Goal: Navigation & Orientation: Find specific page/section

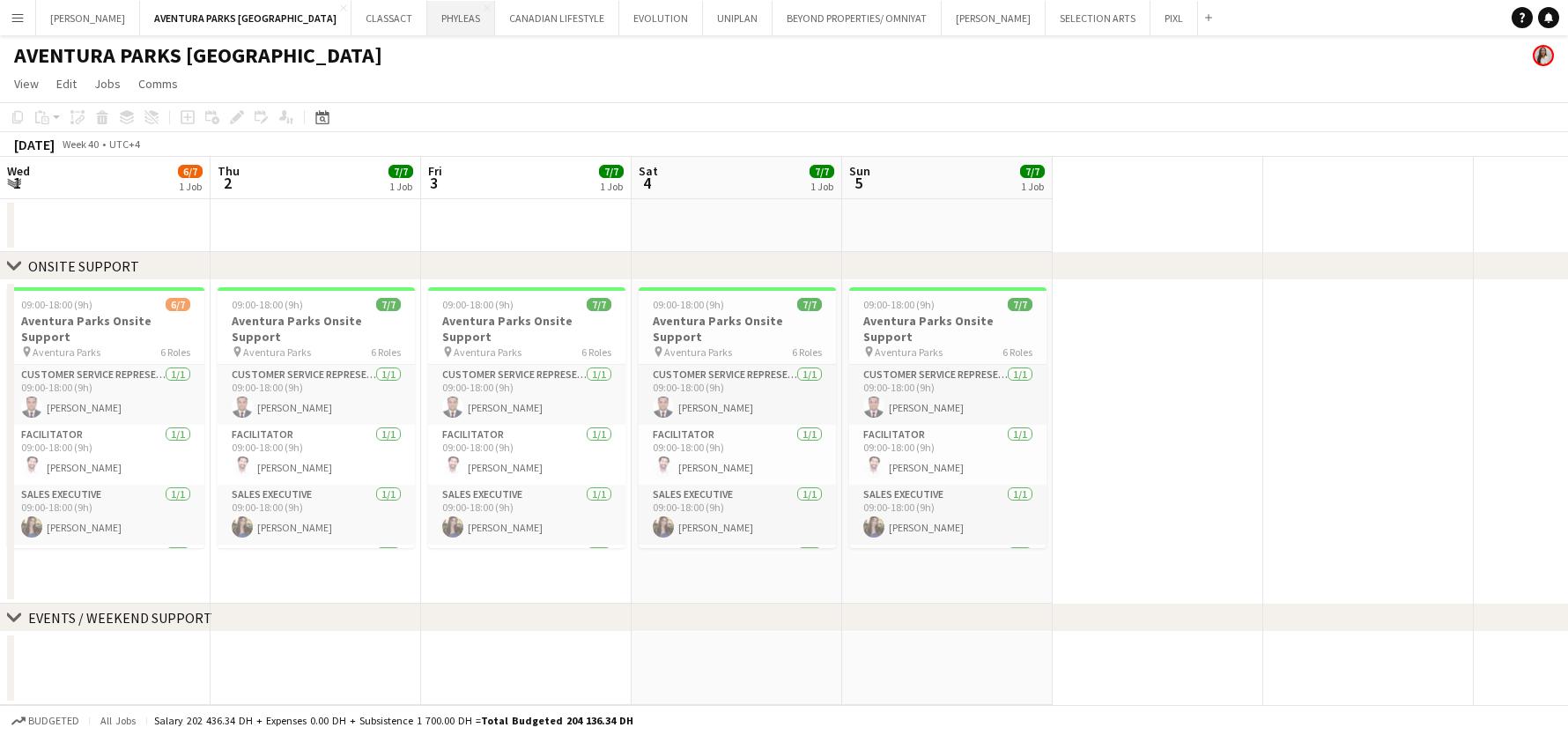
click at [427, 19] on button "PHYLEAS Close" at bounding box center [461, 18] width 67 height 34
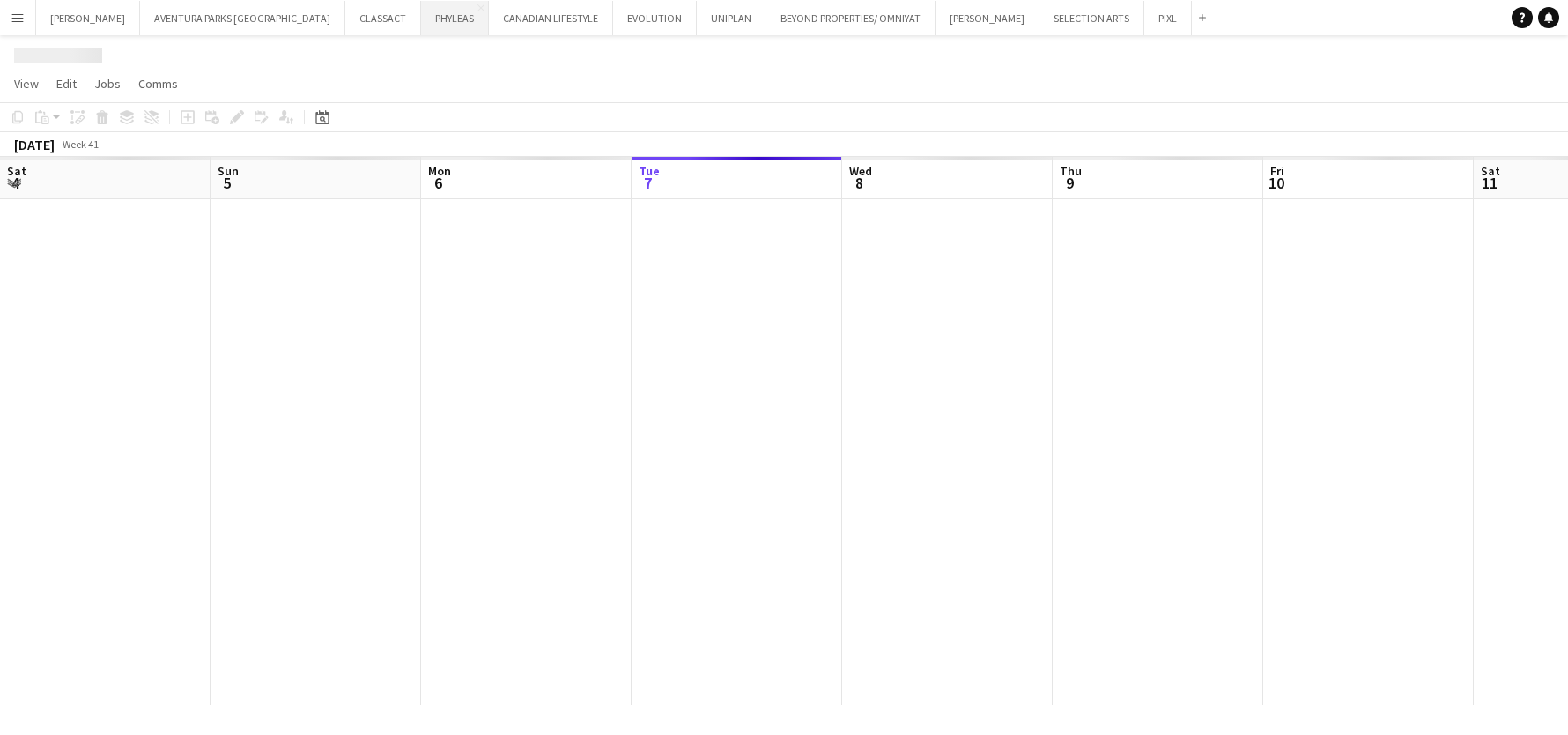
scroll to position [0, 421]
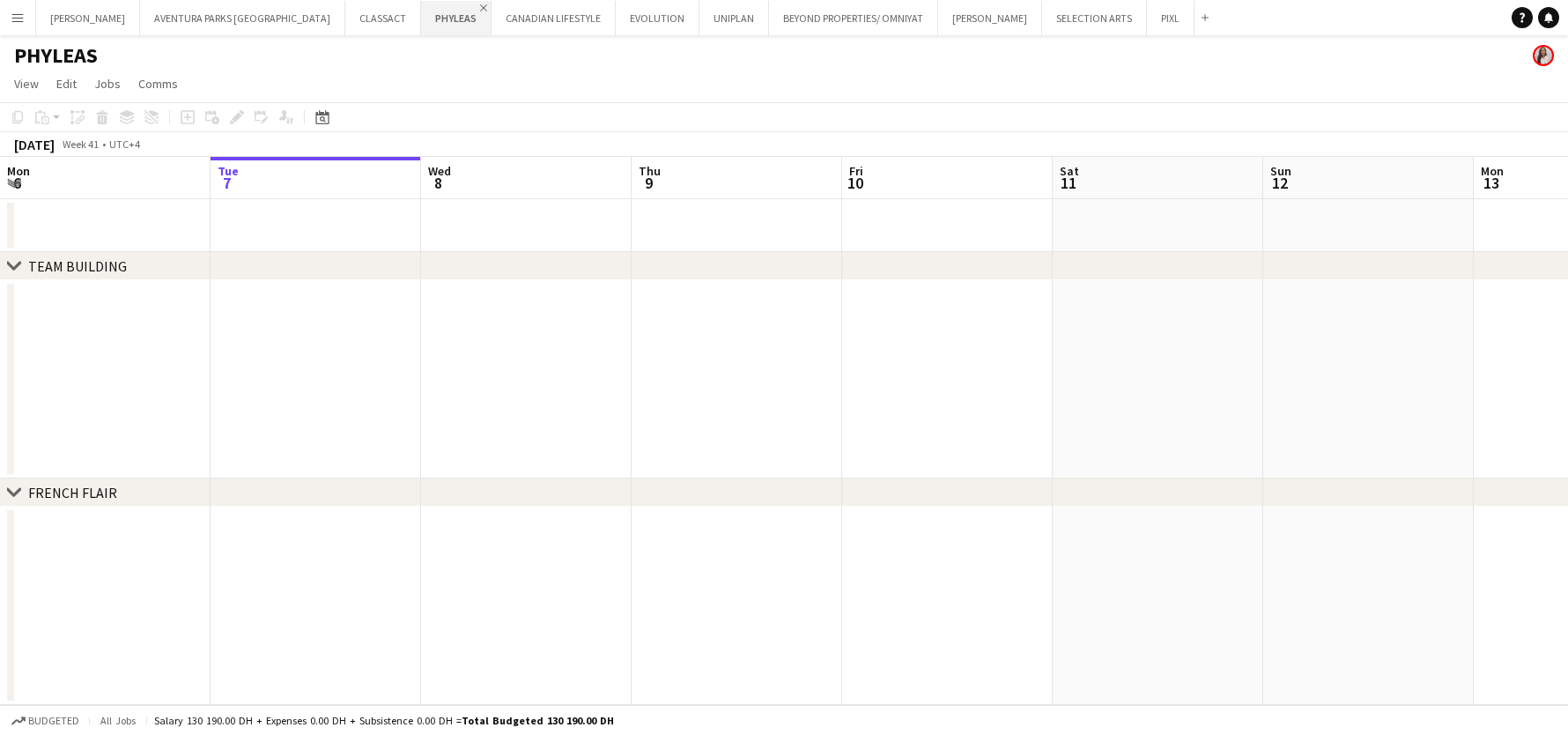
click at [480, 8] on app-icon "Close" at bounding box center [483, 8] width 7 height 7
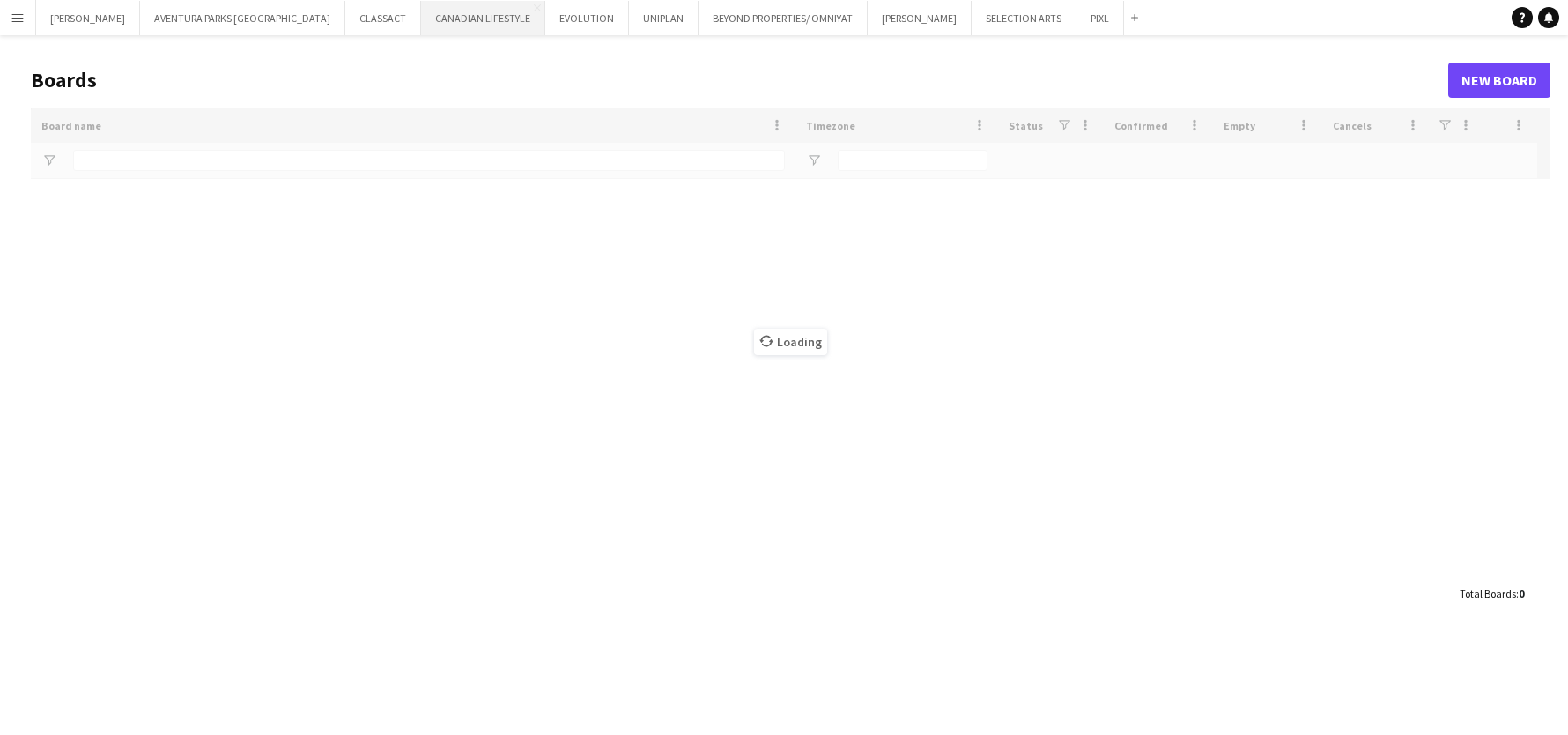
click at [421, 15] on button "CANADIAN LIFESTYLE Close" at bounding box center [482, 18] width 124 height 34
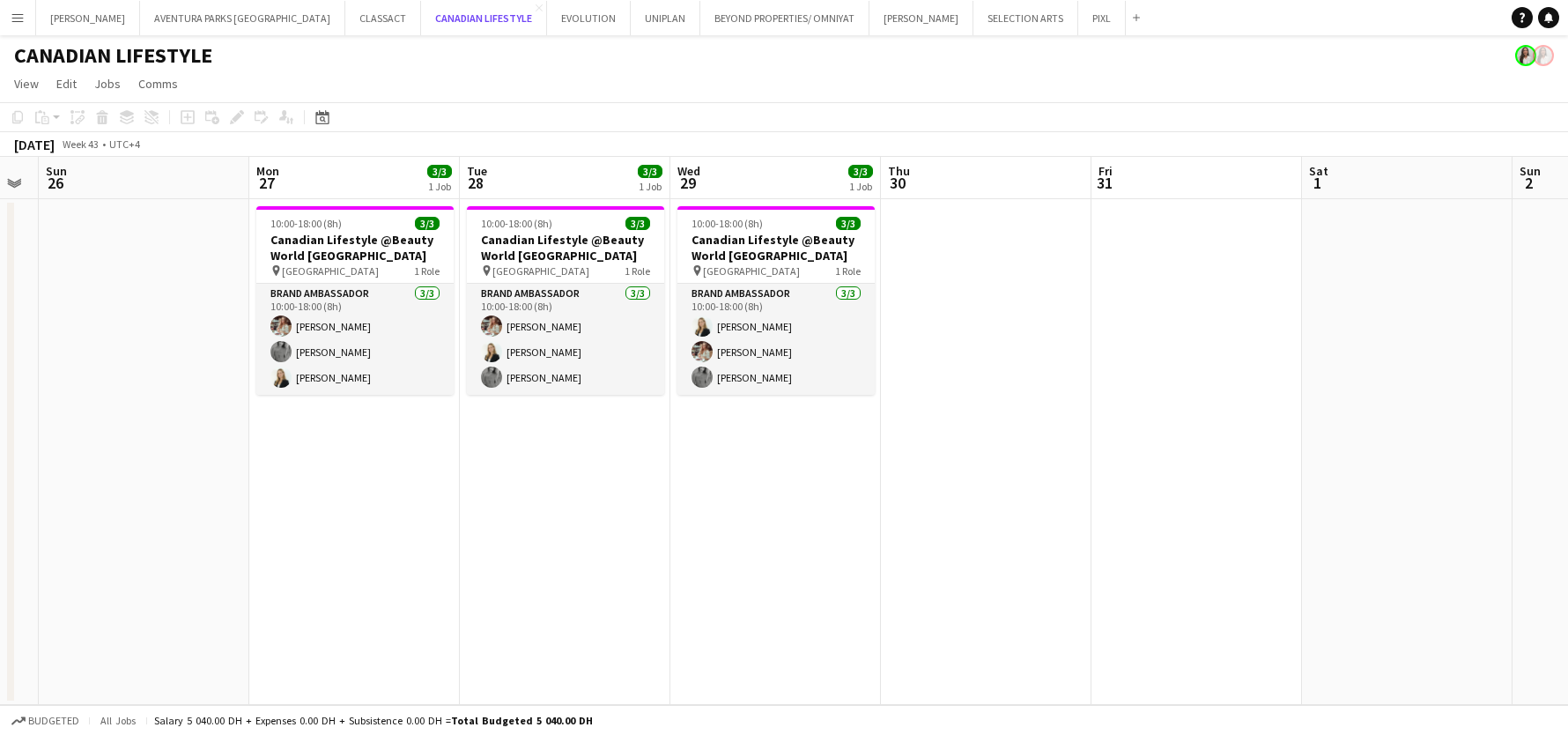
scroll to position [0, 570]
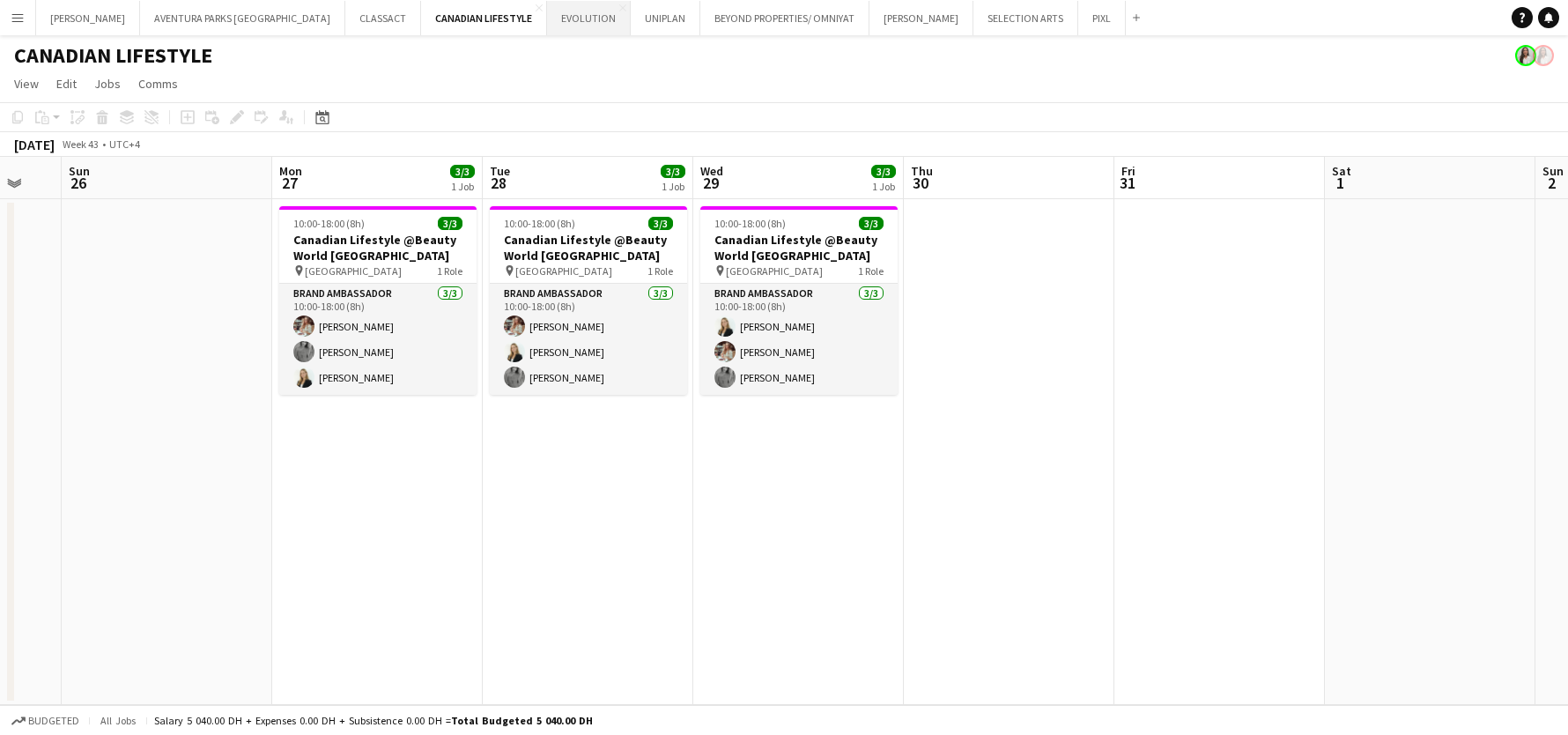
click at [547, 23] on button "EVOLUTION Close" at bounding box center [589, 18] width 84 height 34
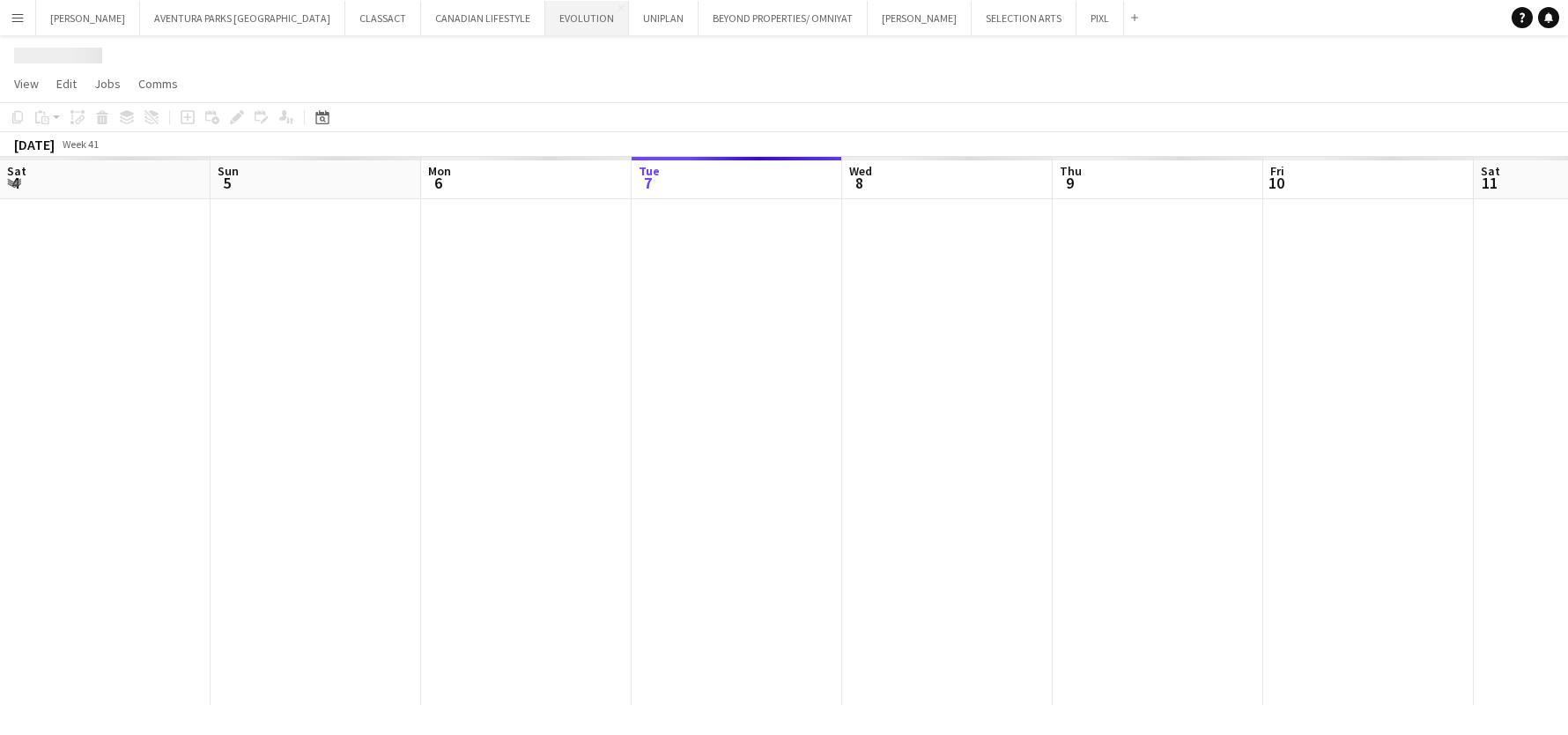
scroll to position [0, 421]
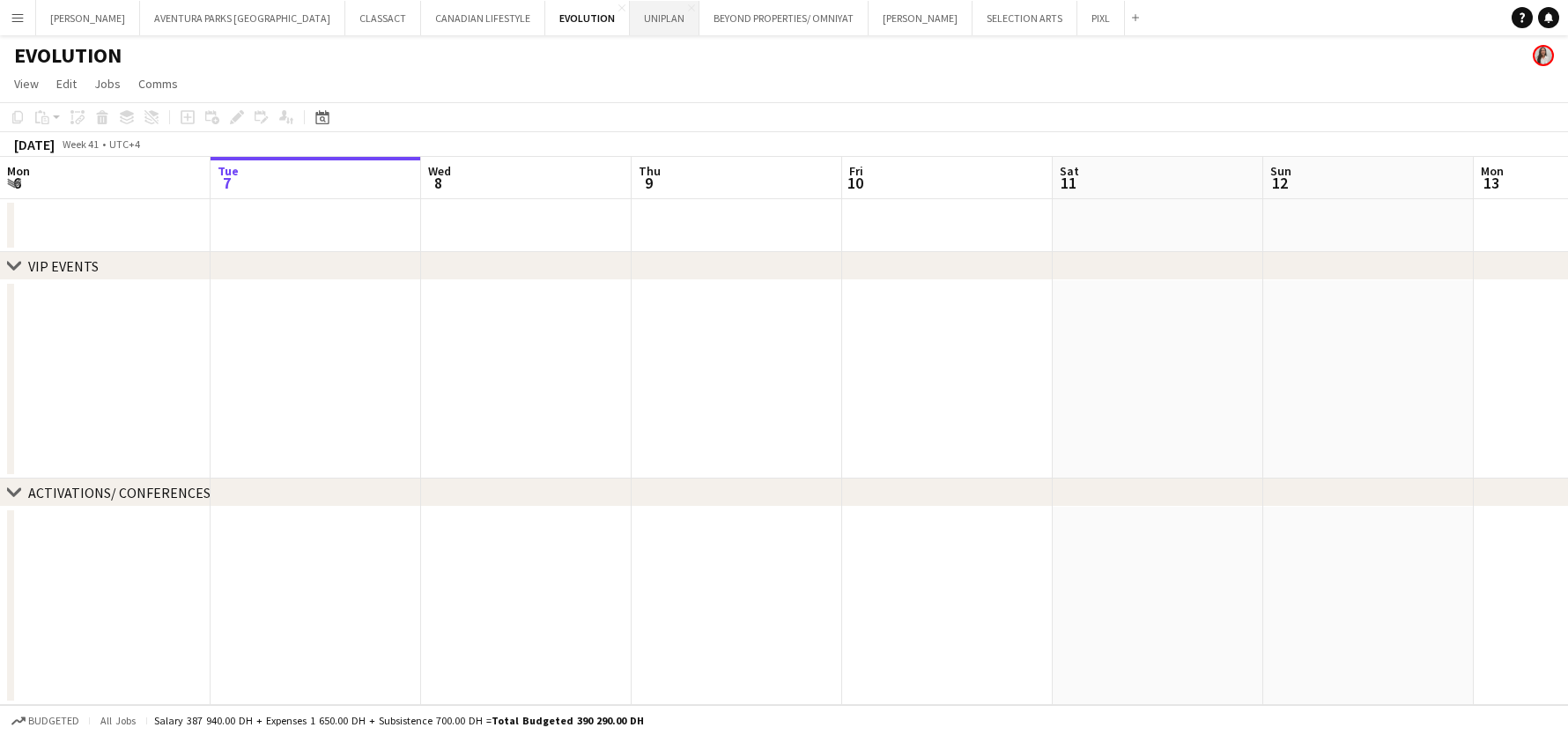
click at [630, 19] on button "UNIPLAN Close" at bounding box center [664, 18] width 69 height 34
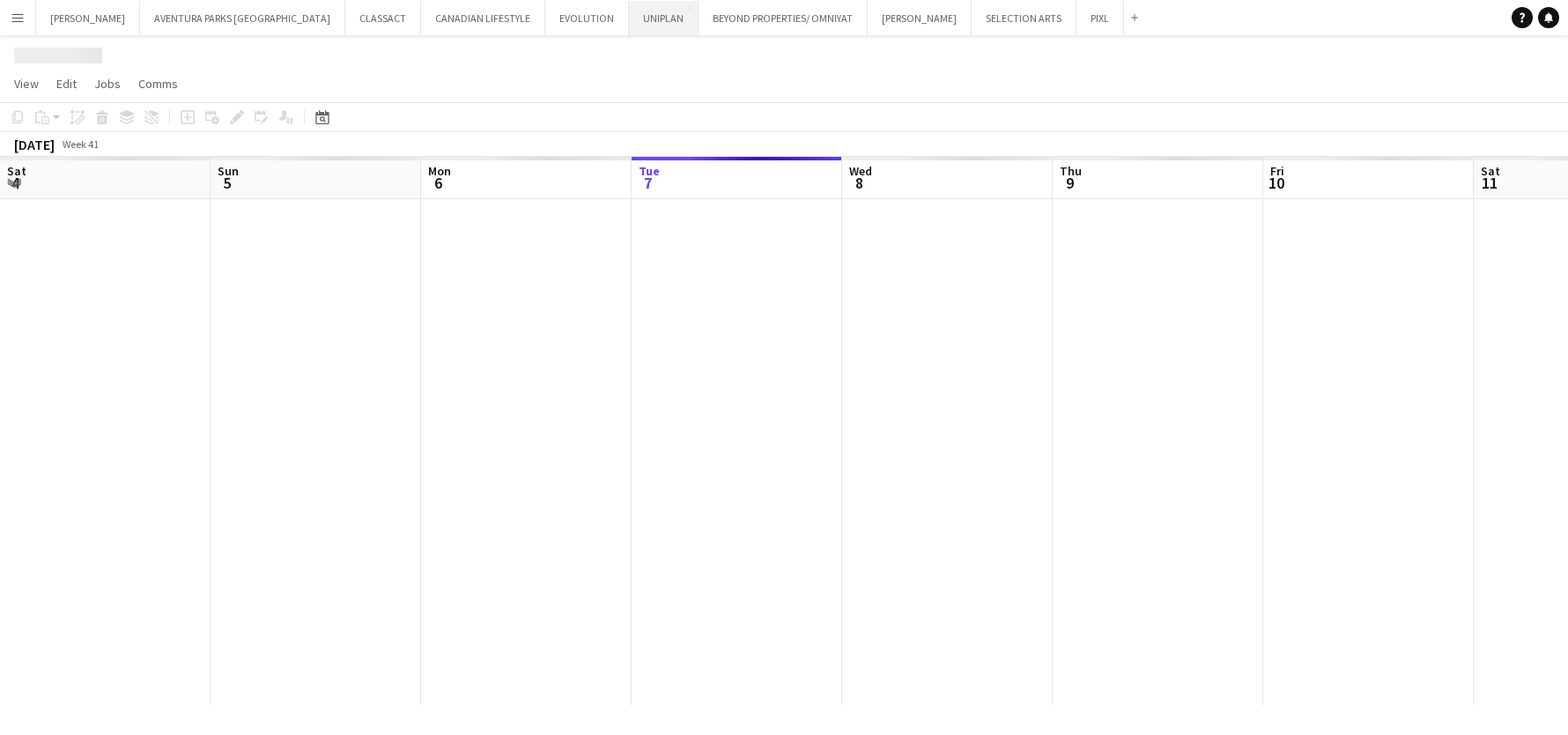
scroll to position [0, 421]
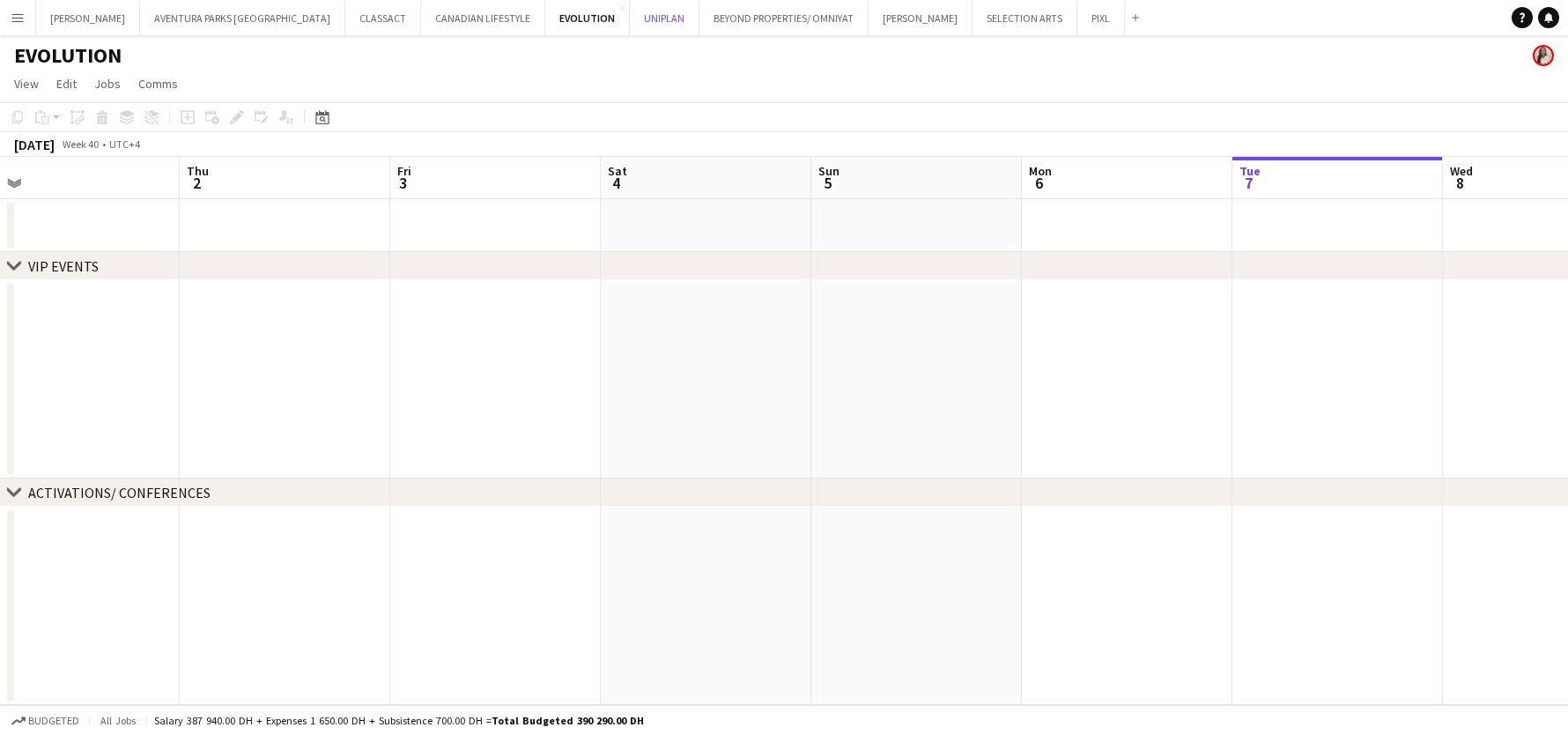
scroll to position [0, 413]
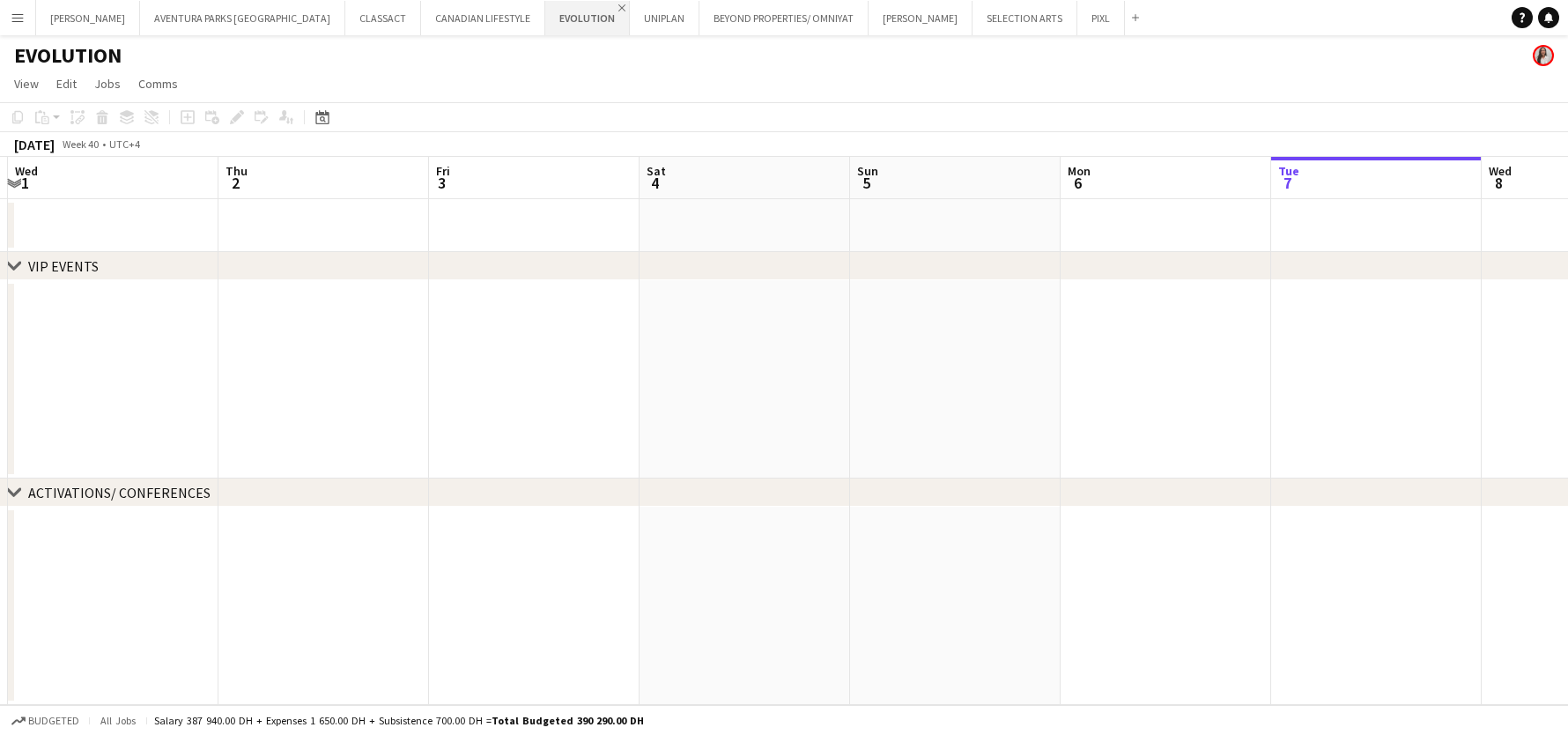
click at [618, 7] on app-icon "Close" at bounding box center [621, 8] width 7 height 7
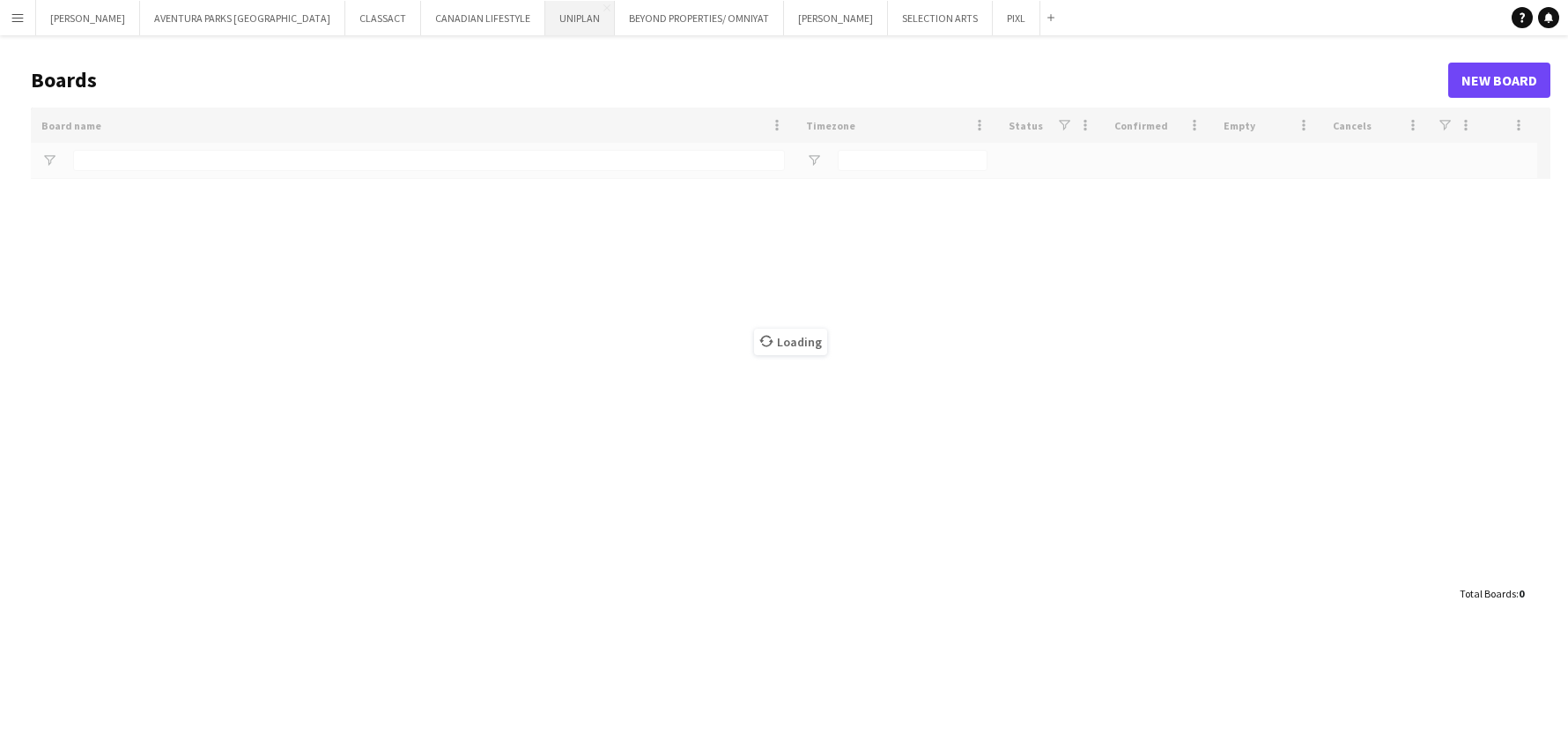
click at [545, 16] on button "UNIPLAN Close" at bounding box center [579, 18] width 69 height 34
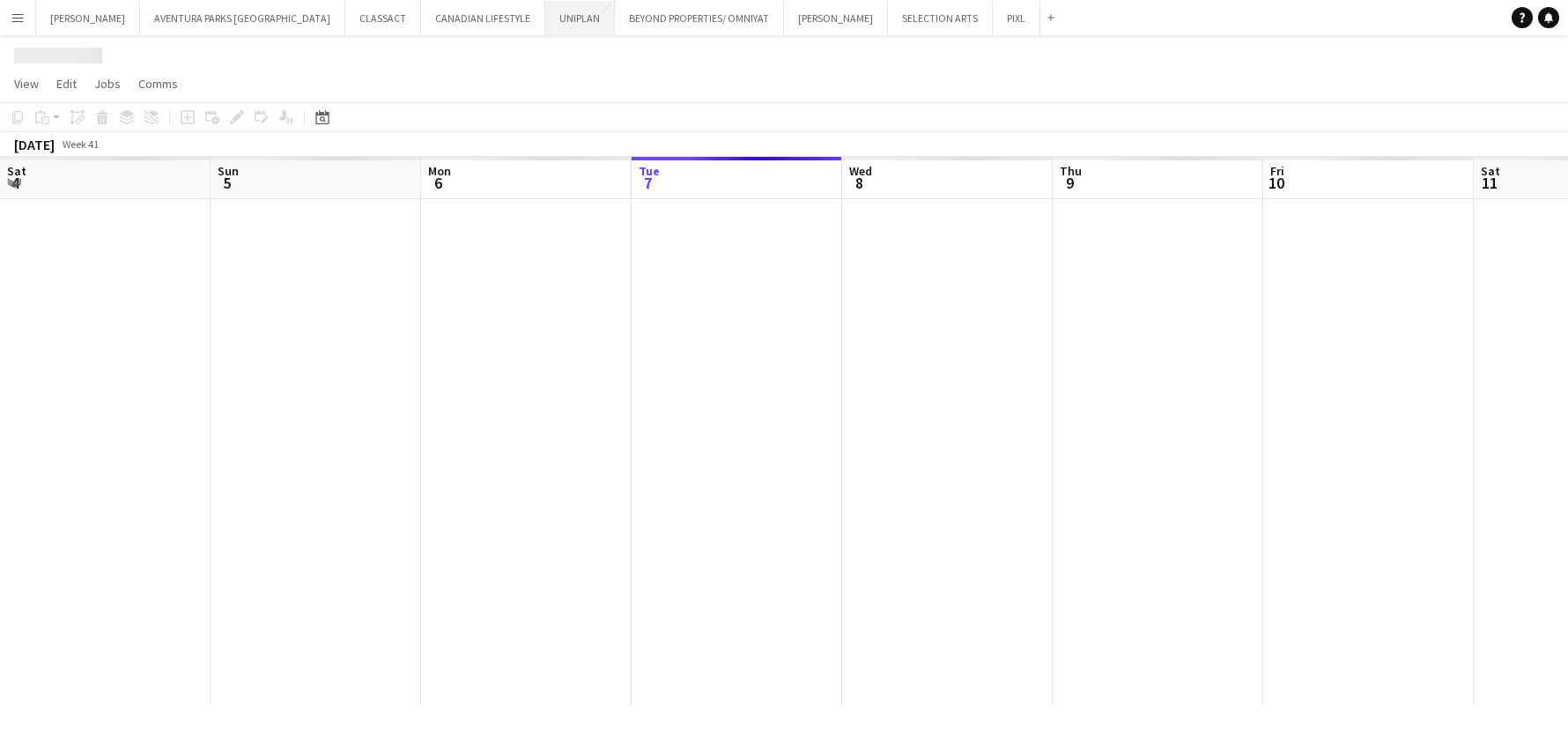
scroll to position [0, 421]
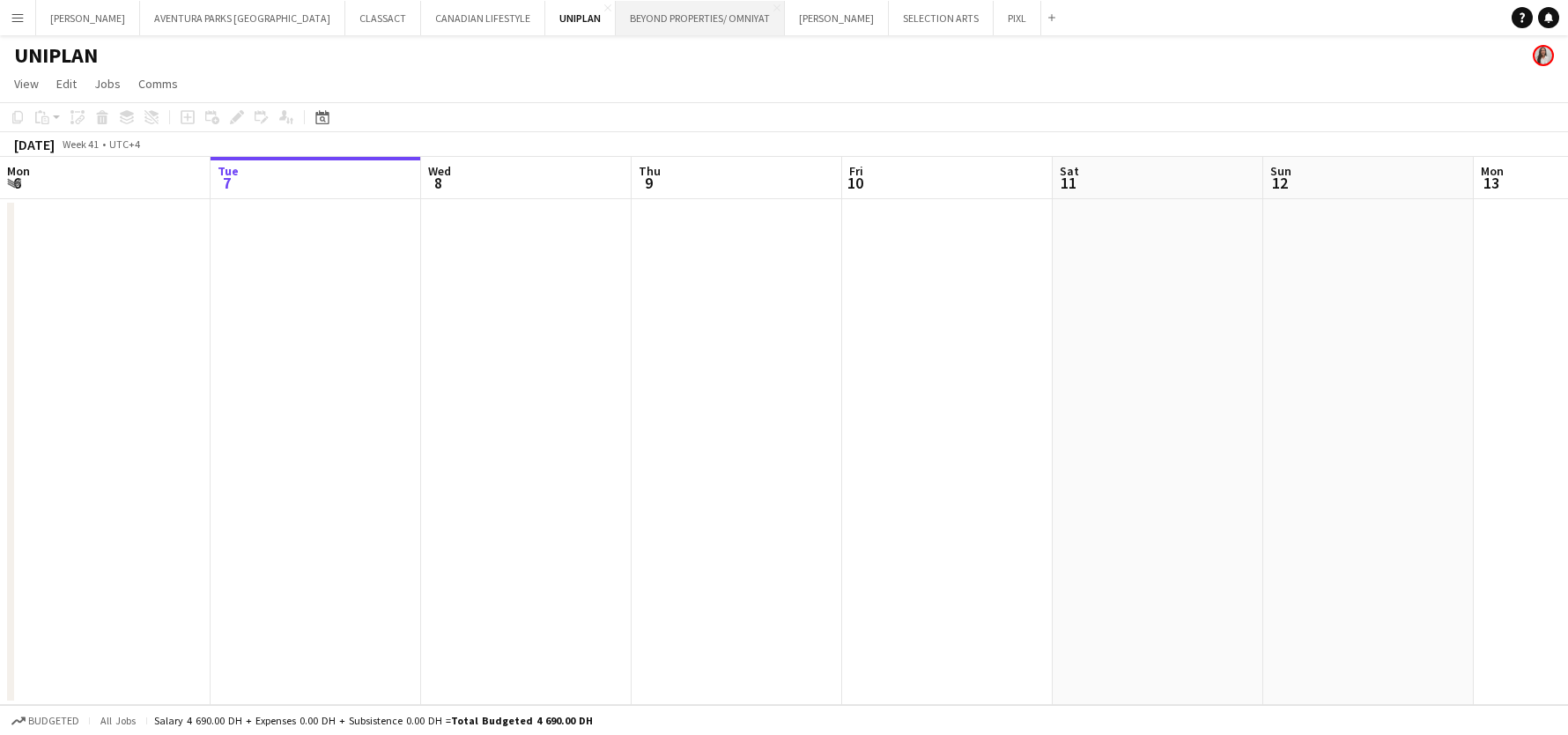
click at [615, 21] on button "BEYOND PROPERTIES/ OMNIYAT Close" at bounding box center [699, 18] width 169 height 34
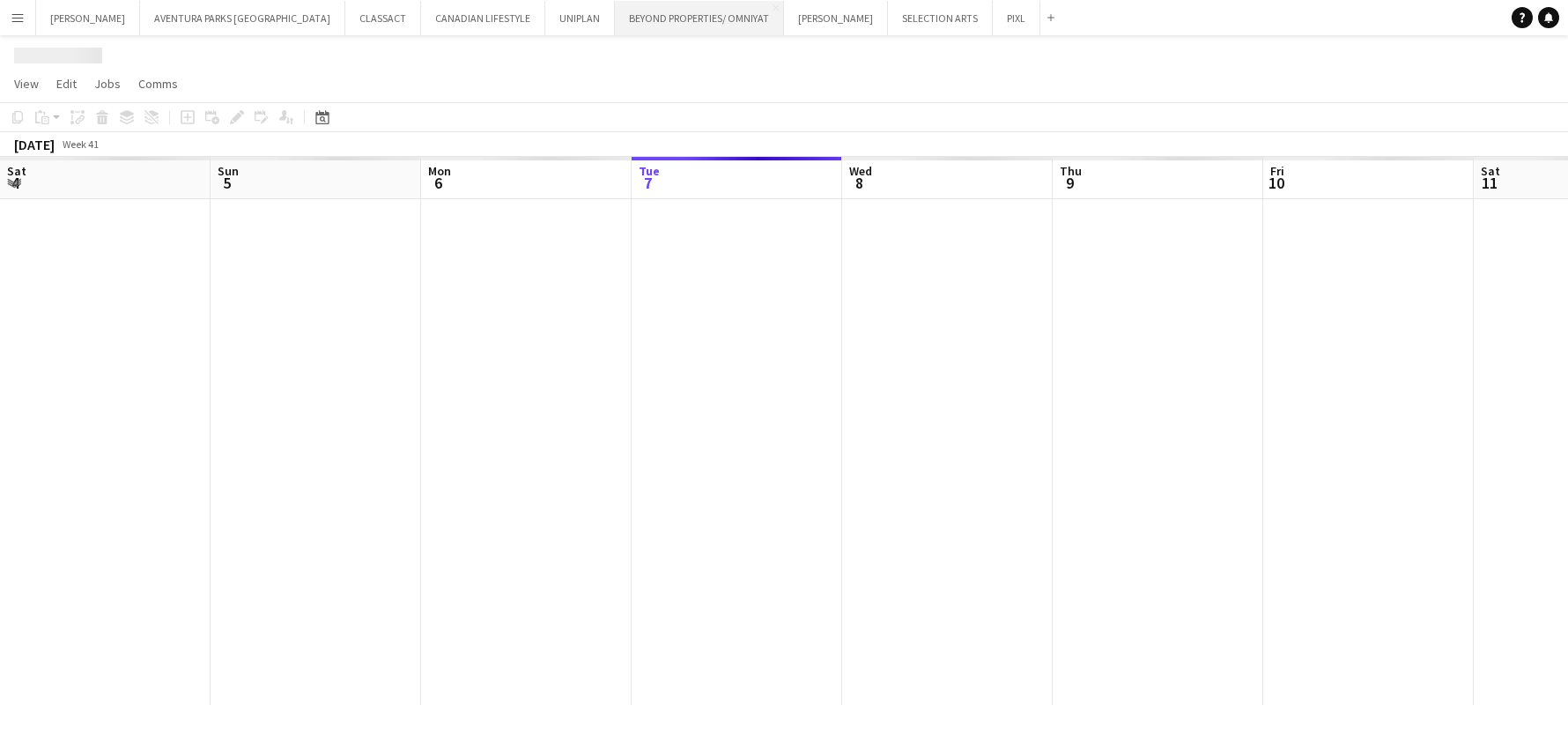
scroll to position [0, 421]
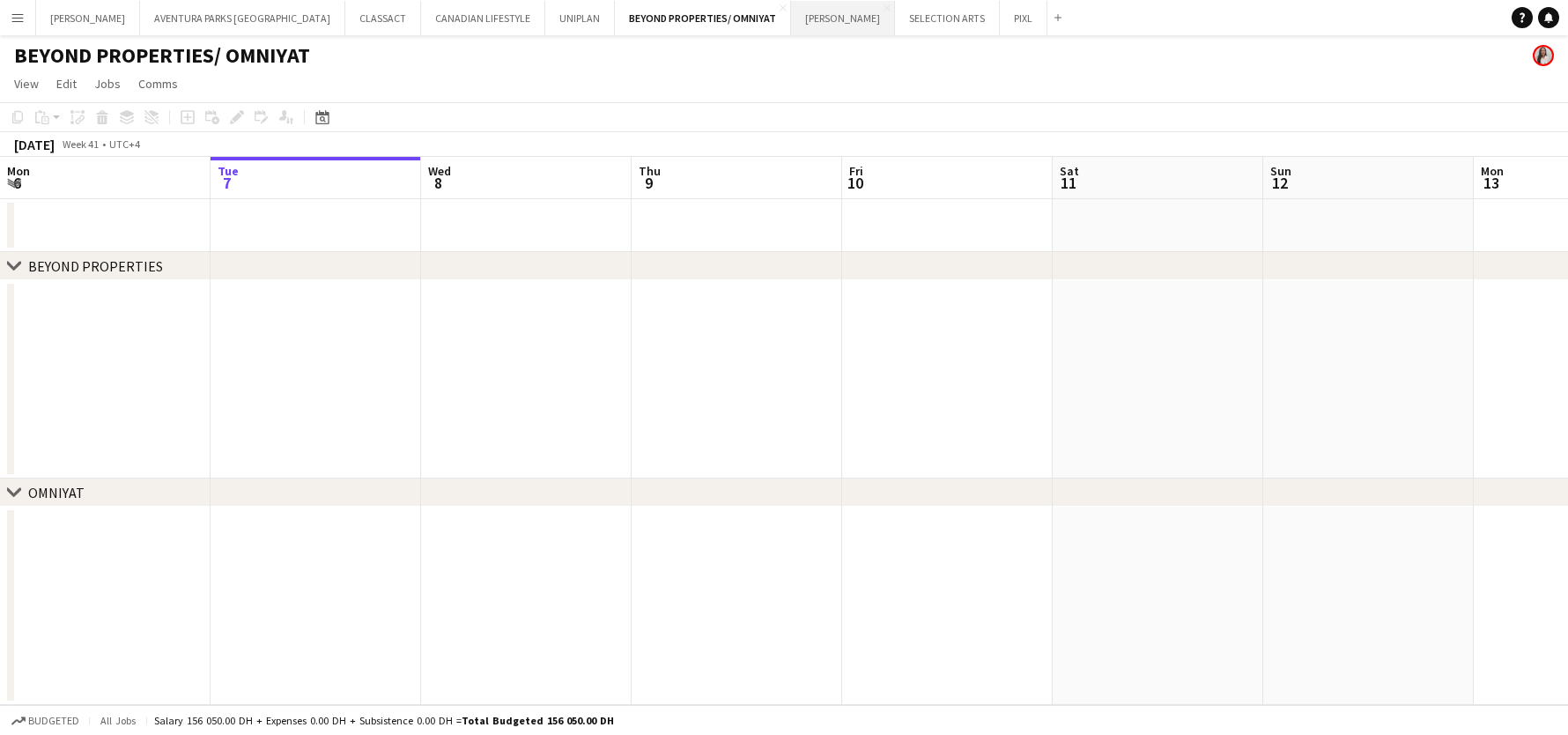
click at [791, 12] on button "[PERSON_NAME] Close" at bounding box center [843, 18] width 104 height 34
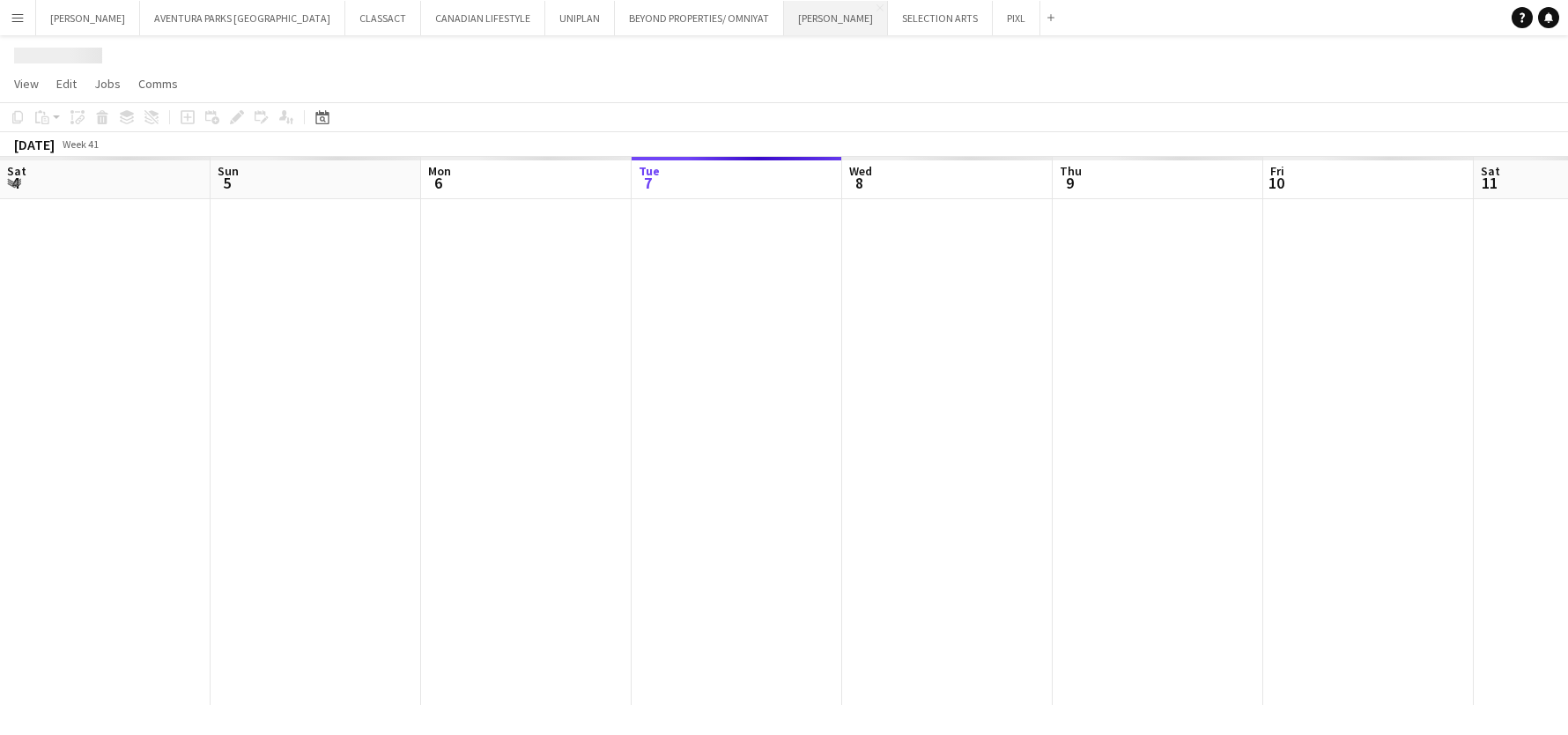
scroll to position [0, 421]
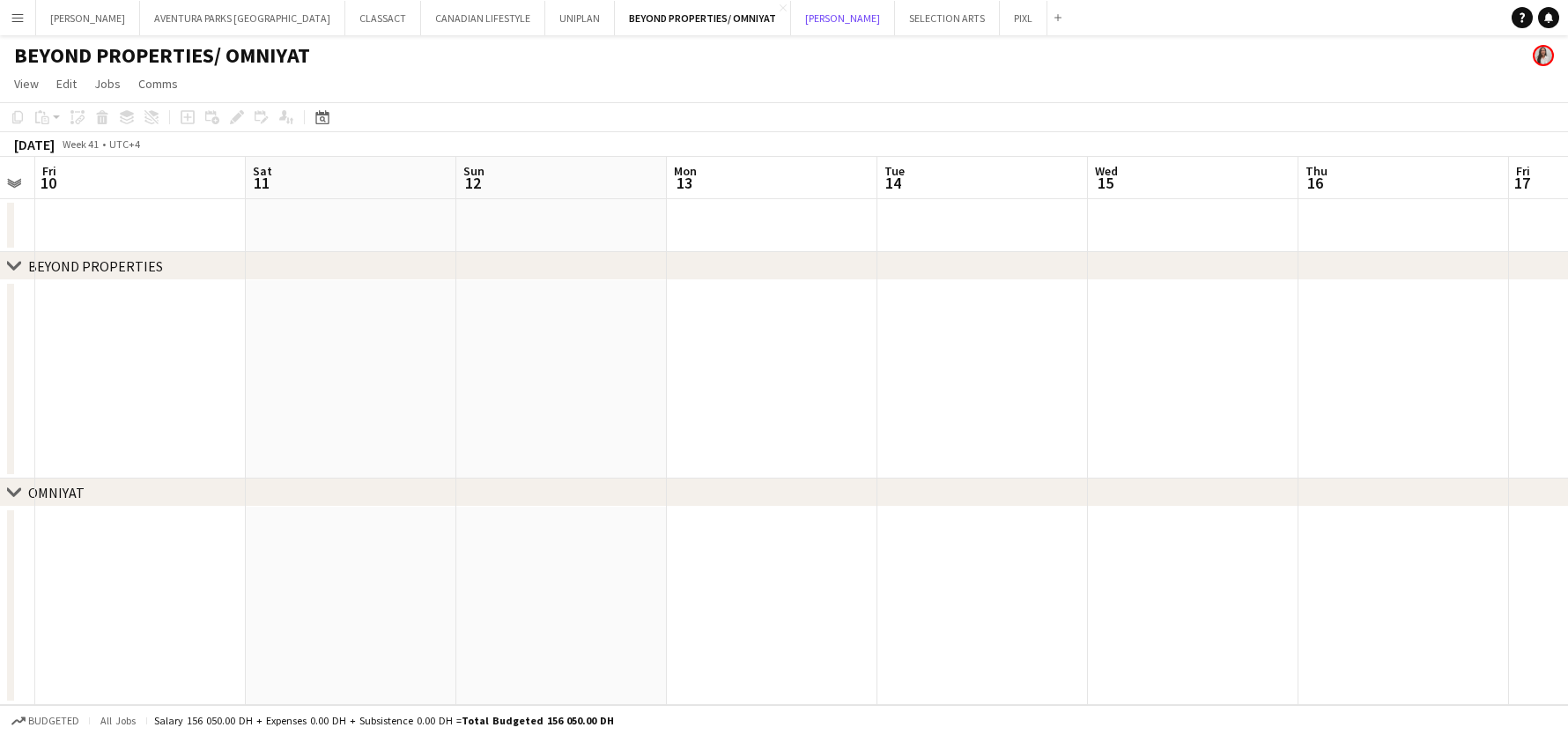
scroll to position [0, 382]
click at [895, 29] on button "SELECTION ARTS Close" at bounding box center [947, 18] width 105 height 34
